Goal: Information Seeking & Learning: Learn about a topic

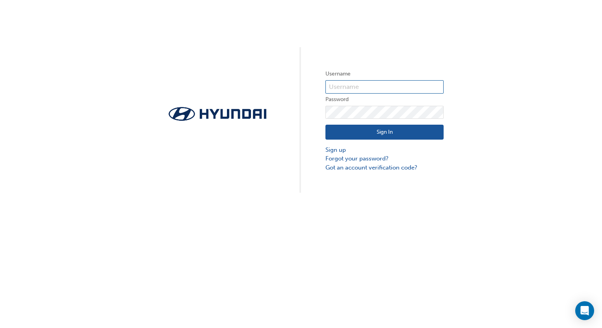
type input "34170"
click at [367, 133] on button "Sign In" at bounding box center [384, 132] width 118 height 15
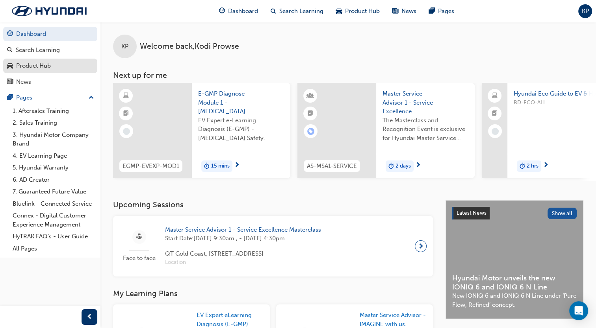
click at [49, 62] on div "Product Hub" at bounding box center [33, 65] width 35 height 9
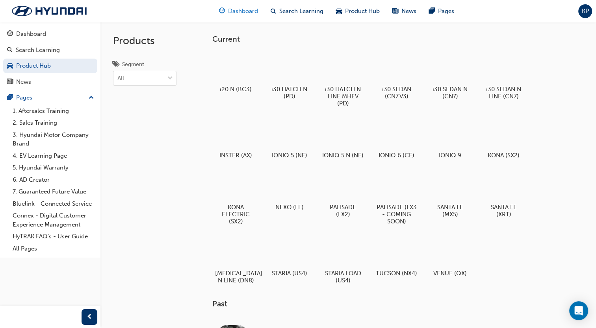
click at [239, 6] on div "Dashboard" at bounding box center [239, 11] width 52 height 16
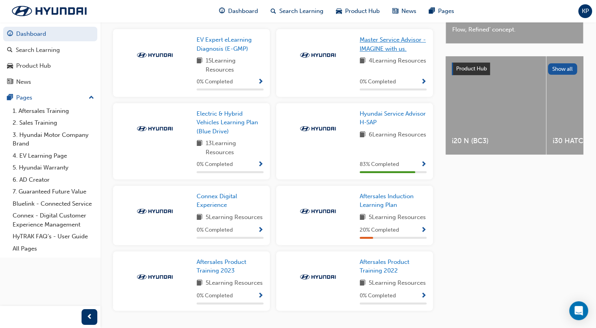
scroll to position [315, 0]
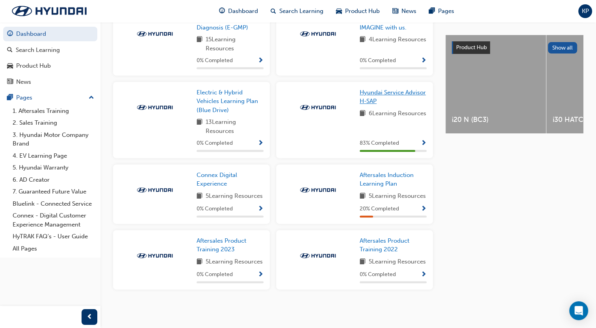
click at [367, 89] on span "Hyundai Service Advisor H-SAP" at bounding box center [392, 97] width 66 height 16
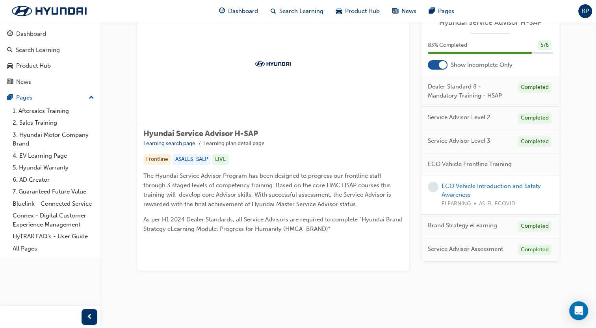
scroll to position [144, 0]
click at [470, 188] on link "ECO Vehicle Introduction and Safety Awareness" at bounding box center [490, 191] width 99 height 16
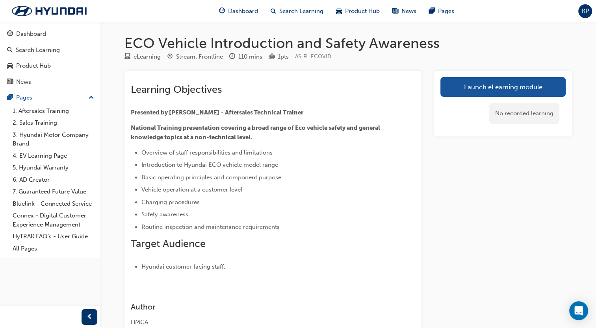
scroll to position [39, 0]
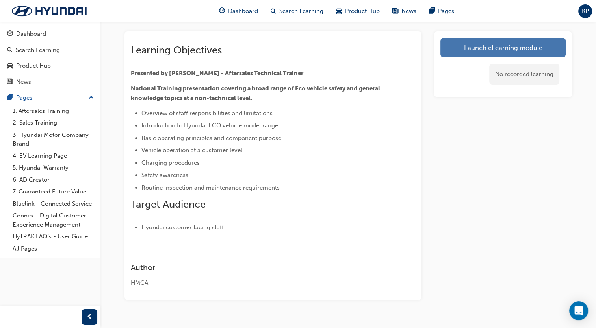
click at [488, 52] on link "Launch eLearning module" at bounding box center [502, 48] width 125 height 20
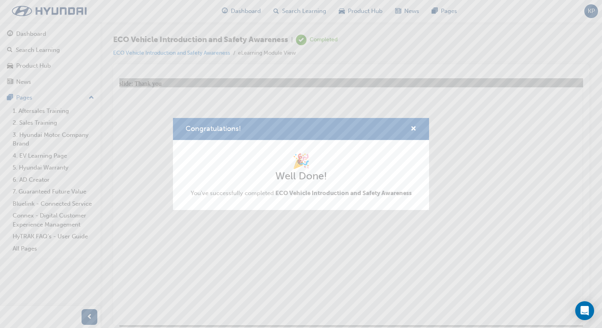
click at [90, 311] on div "Congratulations! 🎉 Well Done! You've successfully completed ECO Vehicle Introdu…" at bounding box center [301, 164] width 602 height 328
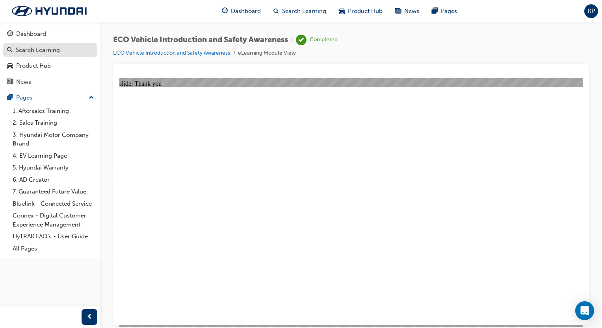
click at [46, 51] on div "Search Learning" at bounding box center [38, 50] width 44 height 9
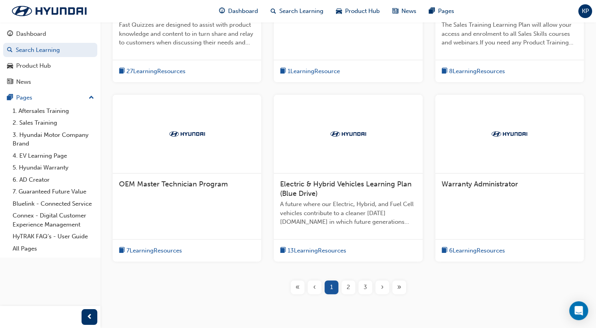
scroll to position [276, 0]
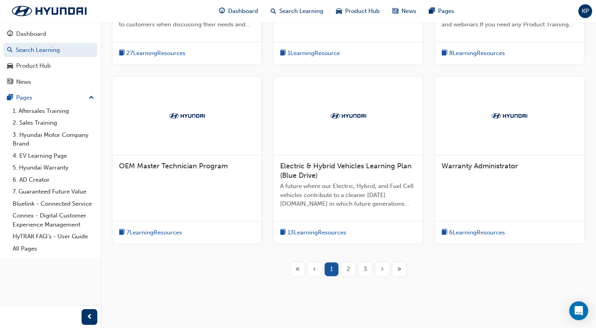
click at [351, 269] on div "2" at bounding box center [348, 270] width 14 height 14
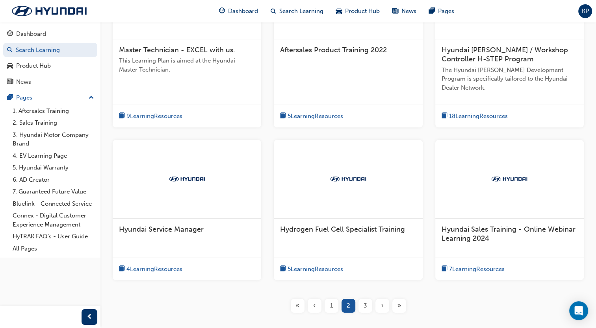
scroll to position [230, 0]
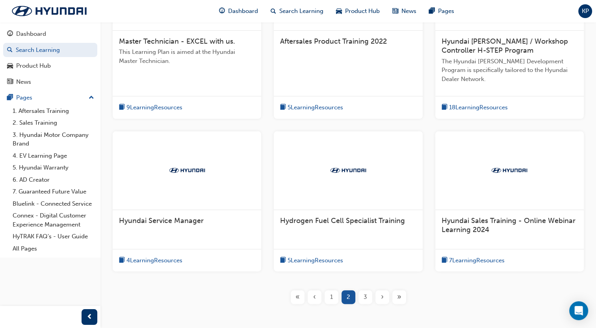
click at [361, 296] on div "3" at bounding box center [365, 298] width 14 height 14
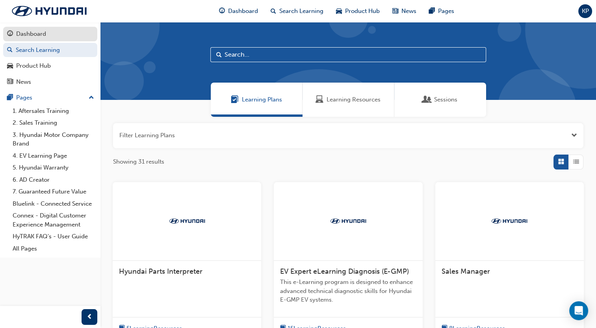
click at [44, 33] on div "Dashboard" at bounding box center [31, 34] width 30 height 9
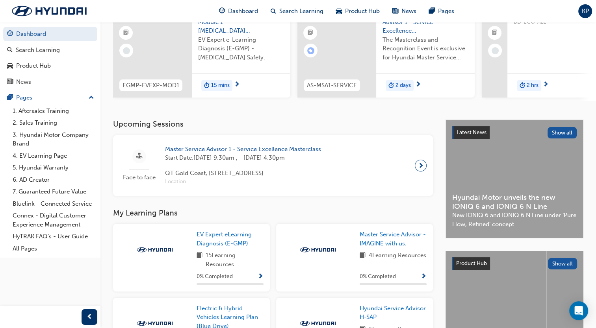
scroll to position [80, 0]
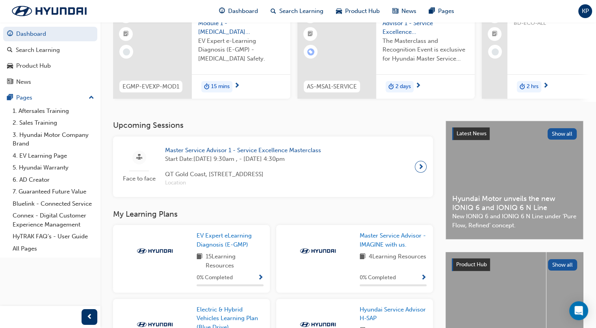
click at [417, 167] on div at bounding box center [421, 167] width 12 height 12
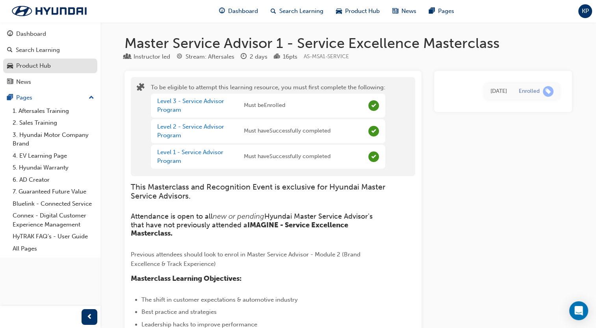
click at [75, 64] on div "Product Hub" at bounding box center [50, 66] width 86 height 10
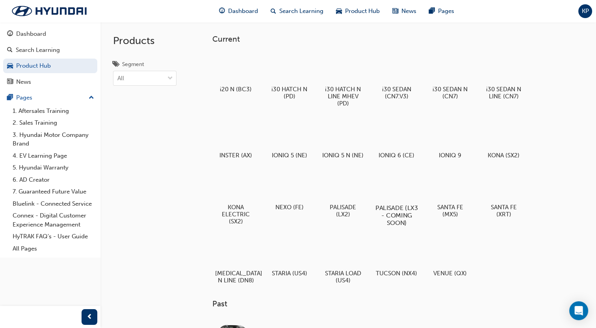
click at [408, 195] on div at bounding box center [396, 185] width 44 height 31
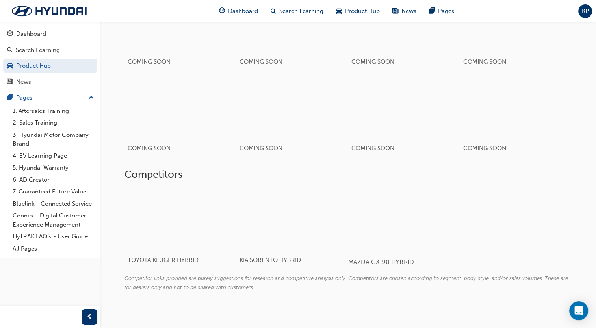
scroll to position [493, 0]
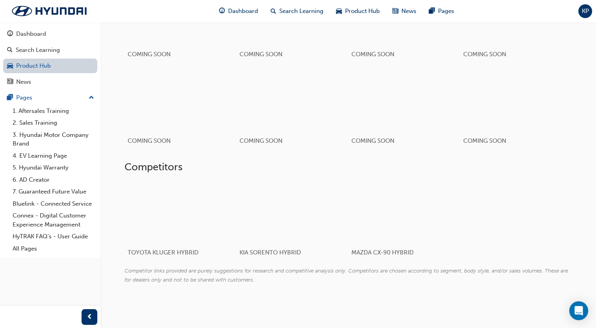
click at [54, 69] on link "Product Hub" at bounding box center [50, 66] width 94 height 15
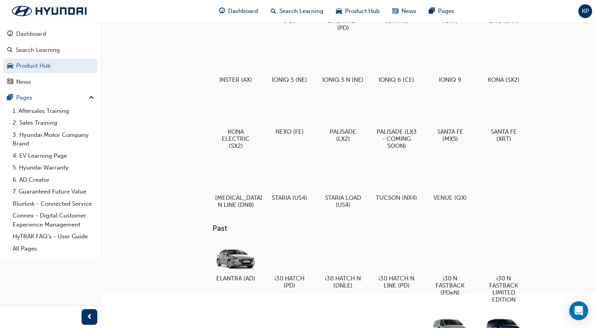
scroll to position [7, 0]
